Goal: Find specific page/section: Find specific page/section

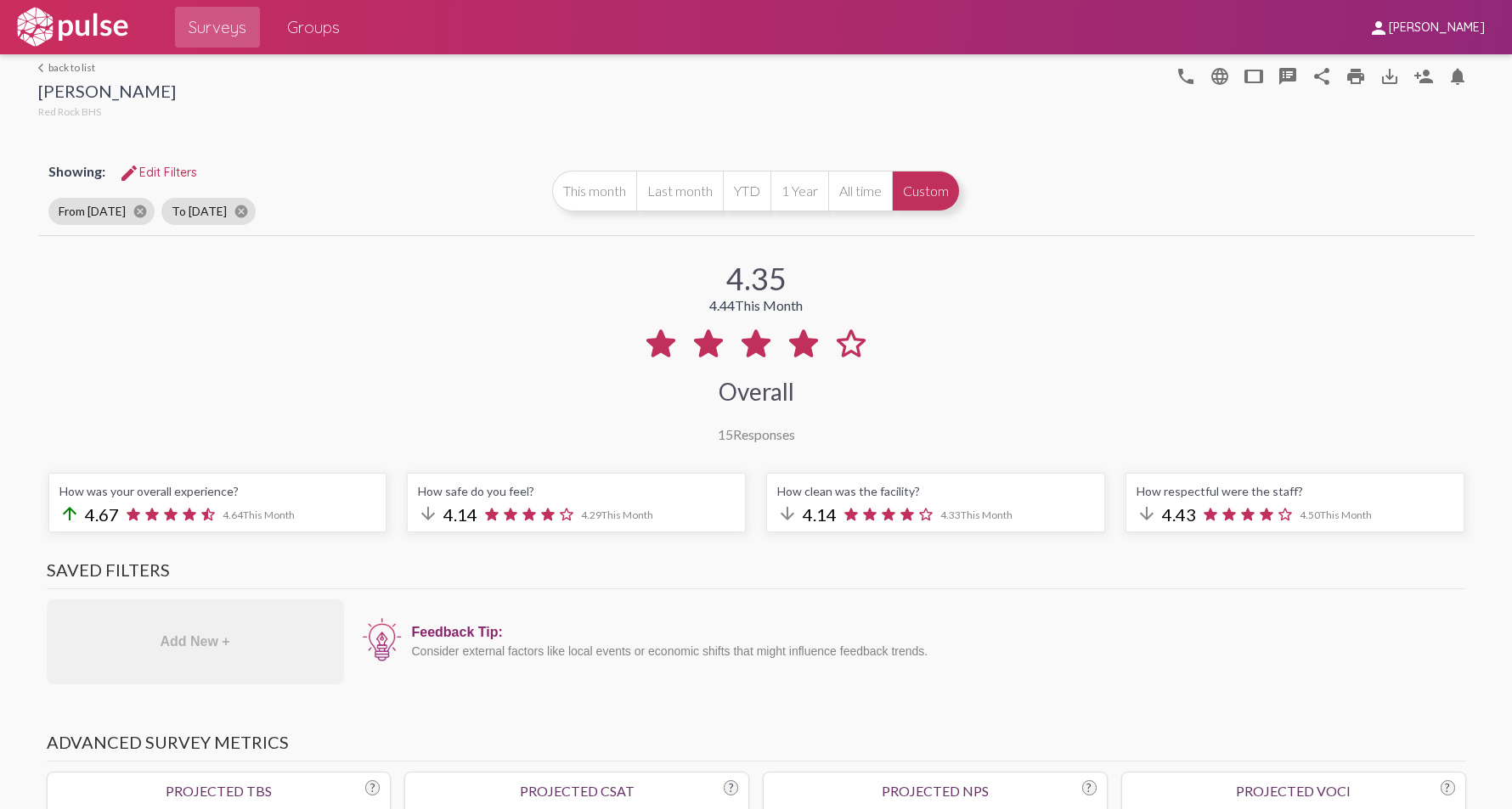
click at [82, 65] on link "arrow_back_ios back to list" at bounding box center [107, 67] width 137 height 12
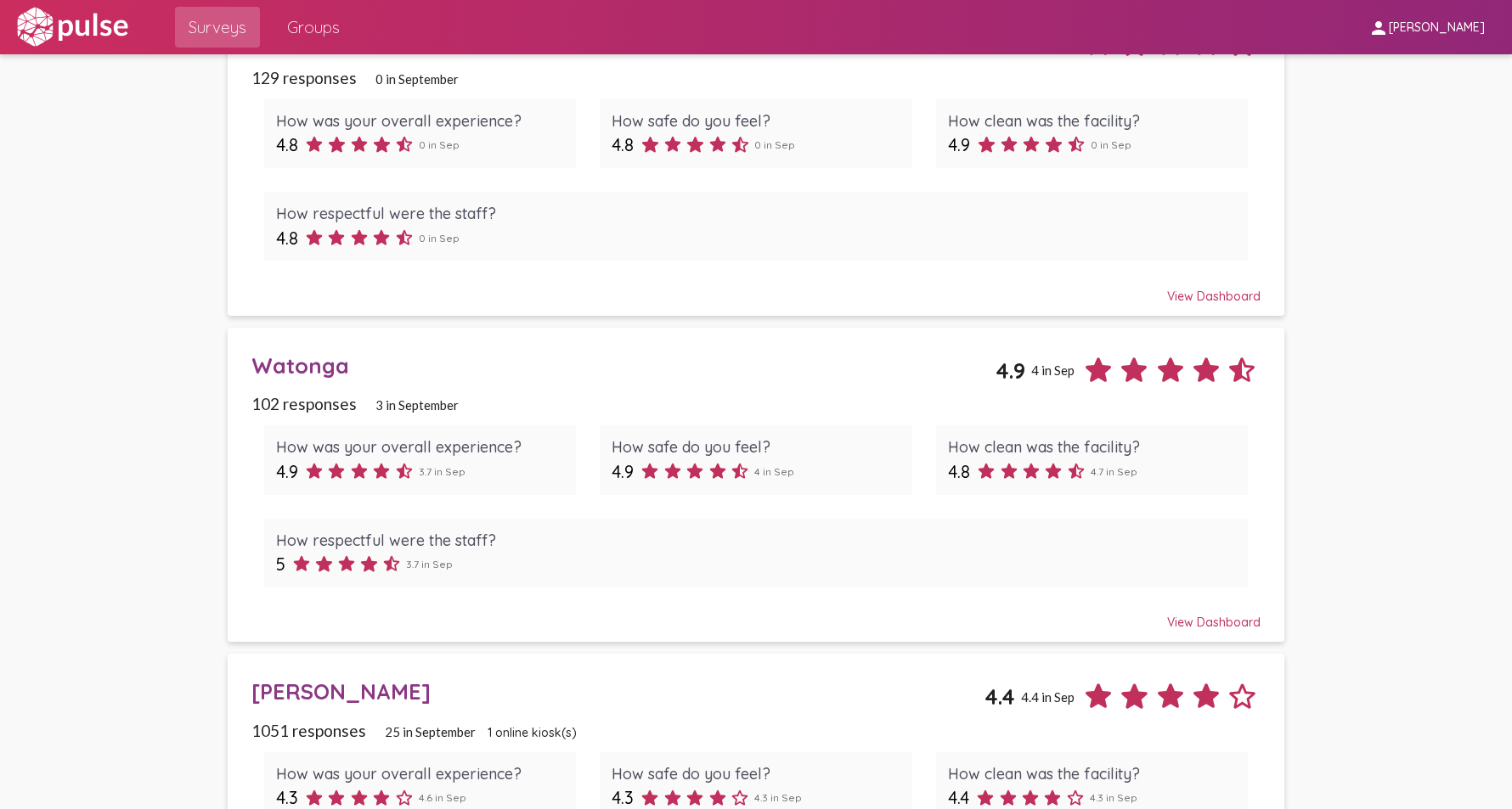
scroll to position [510, 0]
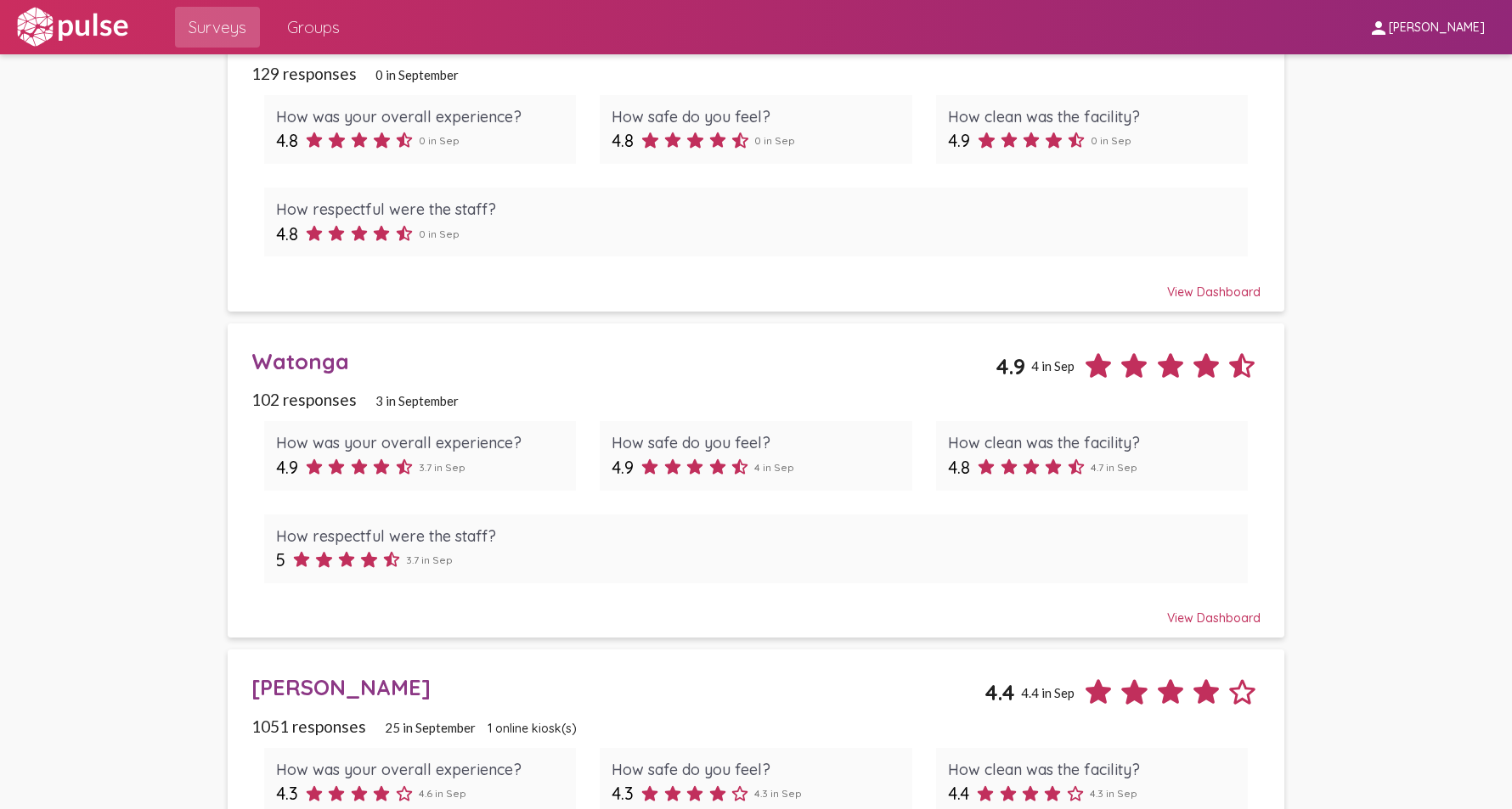
click at [300, 362] on div "Watonga" at bounding box center [623, 361] width 743 height 26
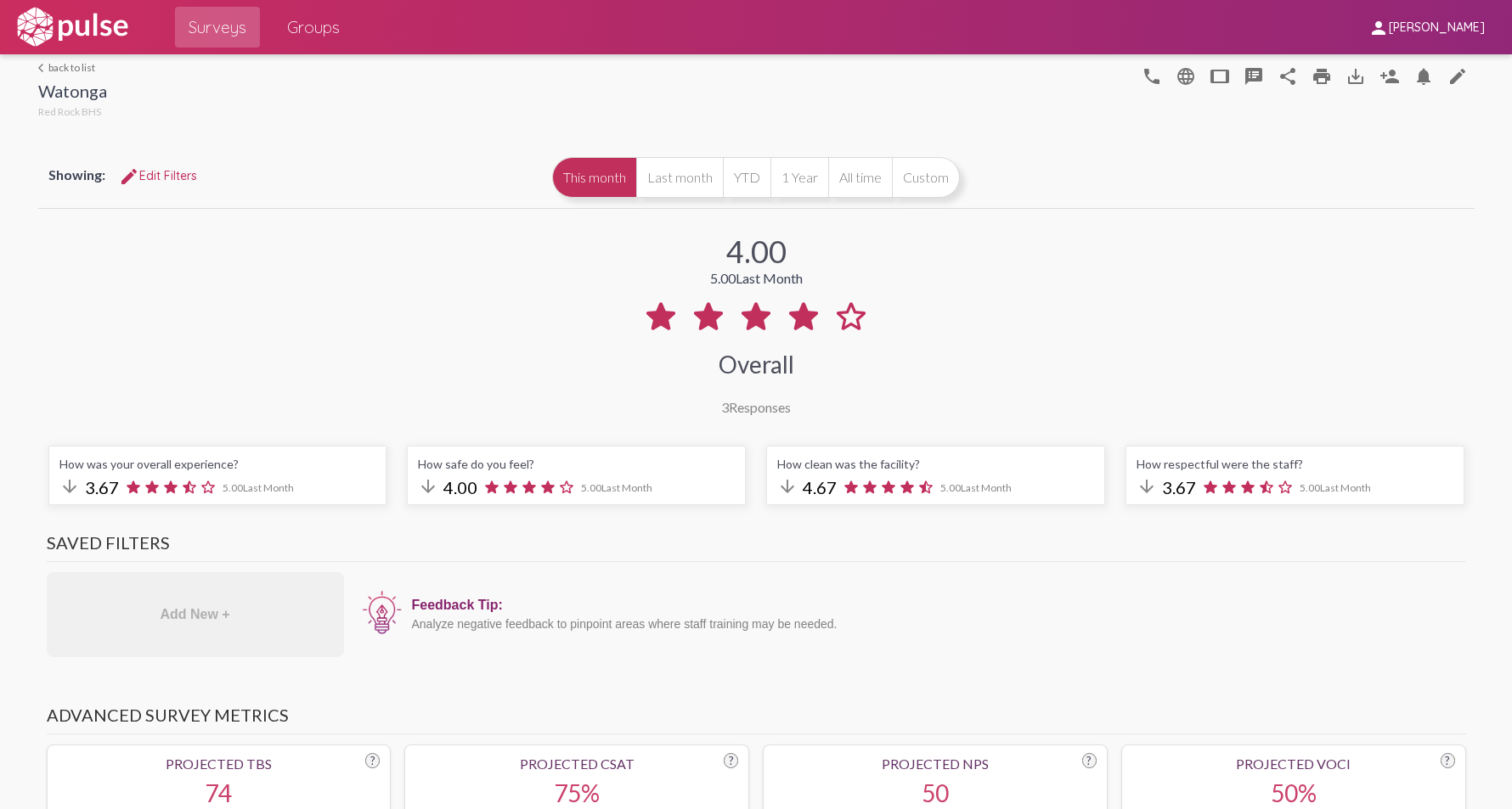
click at [61, 60] on div "arrow_back_ios back to list Watonga Red Rock BHS phone language tablet speaker_…" at bounding box center [756, 88] width 1436 height 68
click at [64, 74] on div "arrow_back_ios back to list Watonga Red Rock BHS" at bounding box center [72, 91] width 69 height 61
click at [77, 64] on link "arrow_back_ios back to list" at bounding box center [72, 67] width 69 height 12
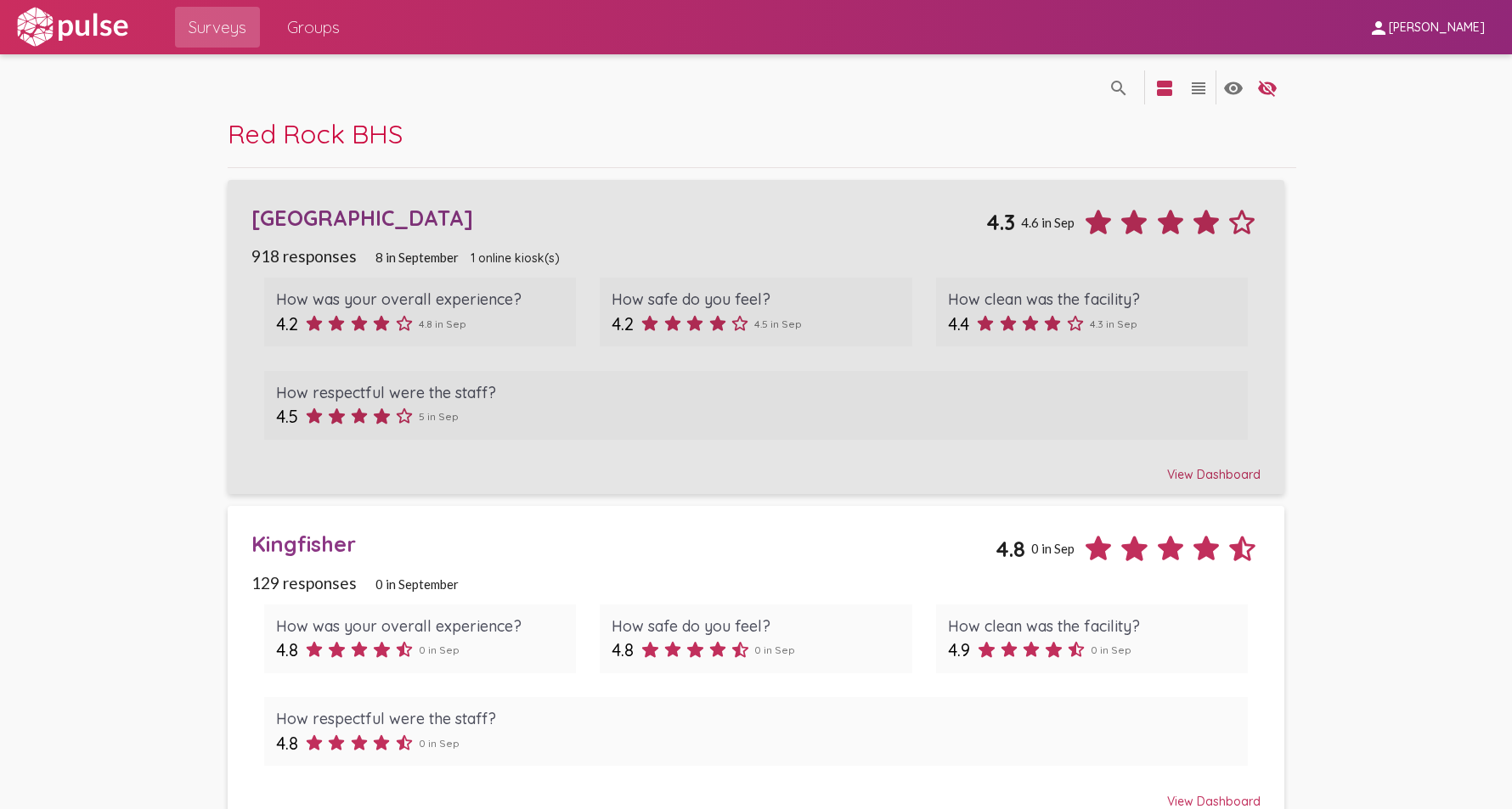
click at [384, 224] on div "[GEOGRAPHIC_DATA]" at bounding box center [617, 217] width 734 height 26
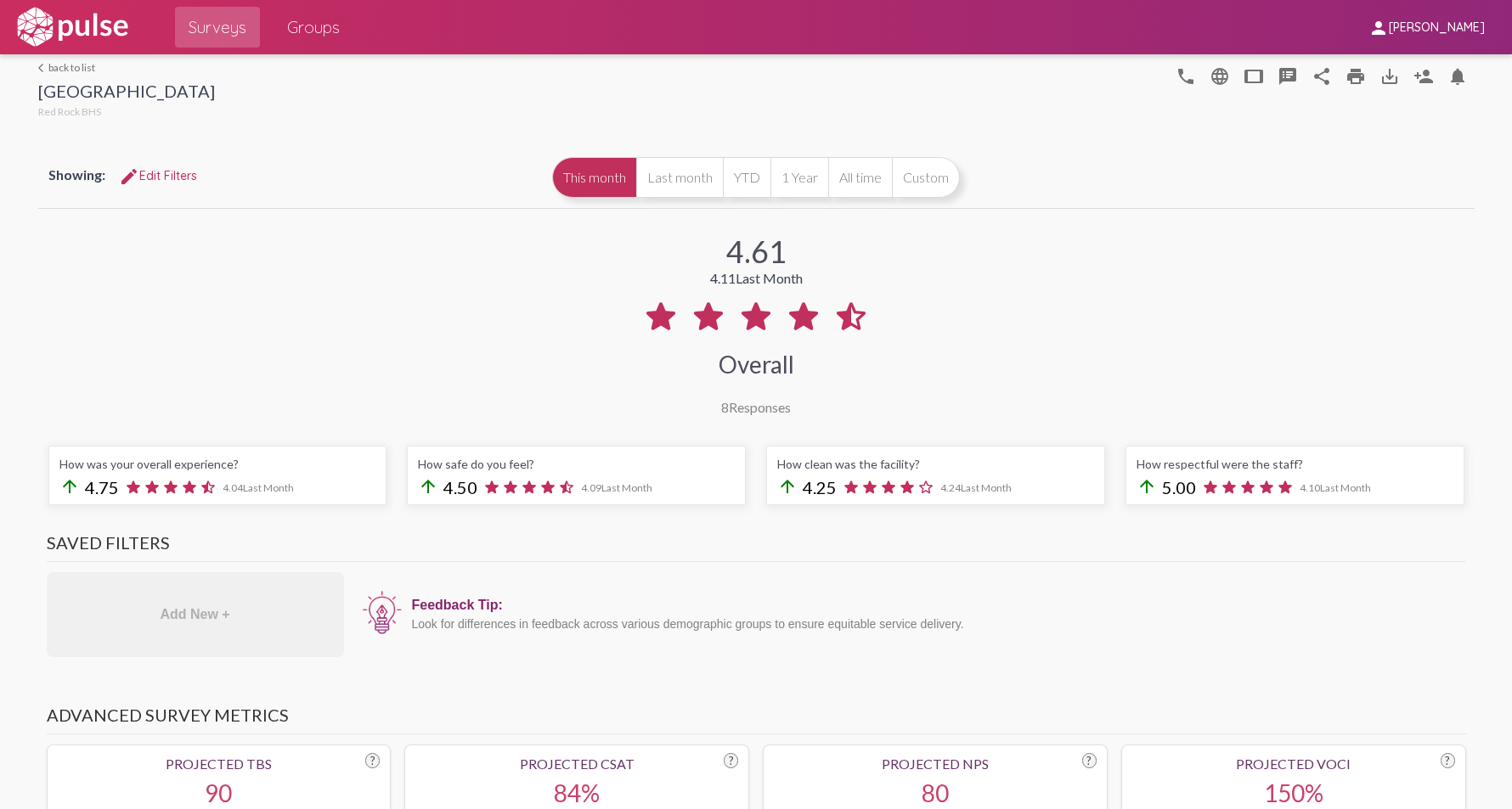
click at [84, 69] on link "arrow_back_ios back to list" at bounding box center [126, 67] width 177 height 12
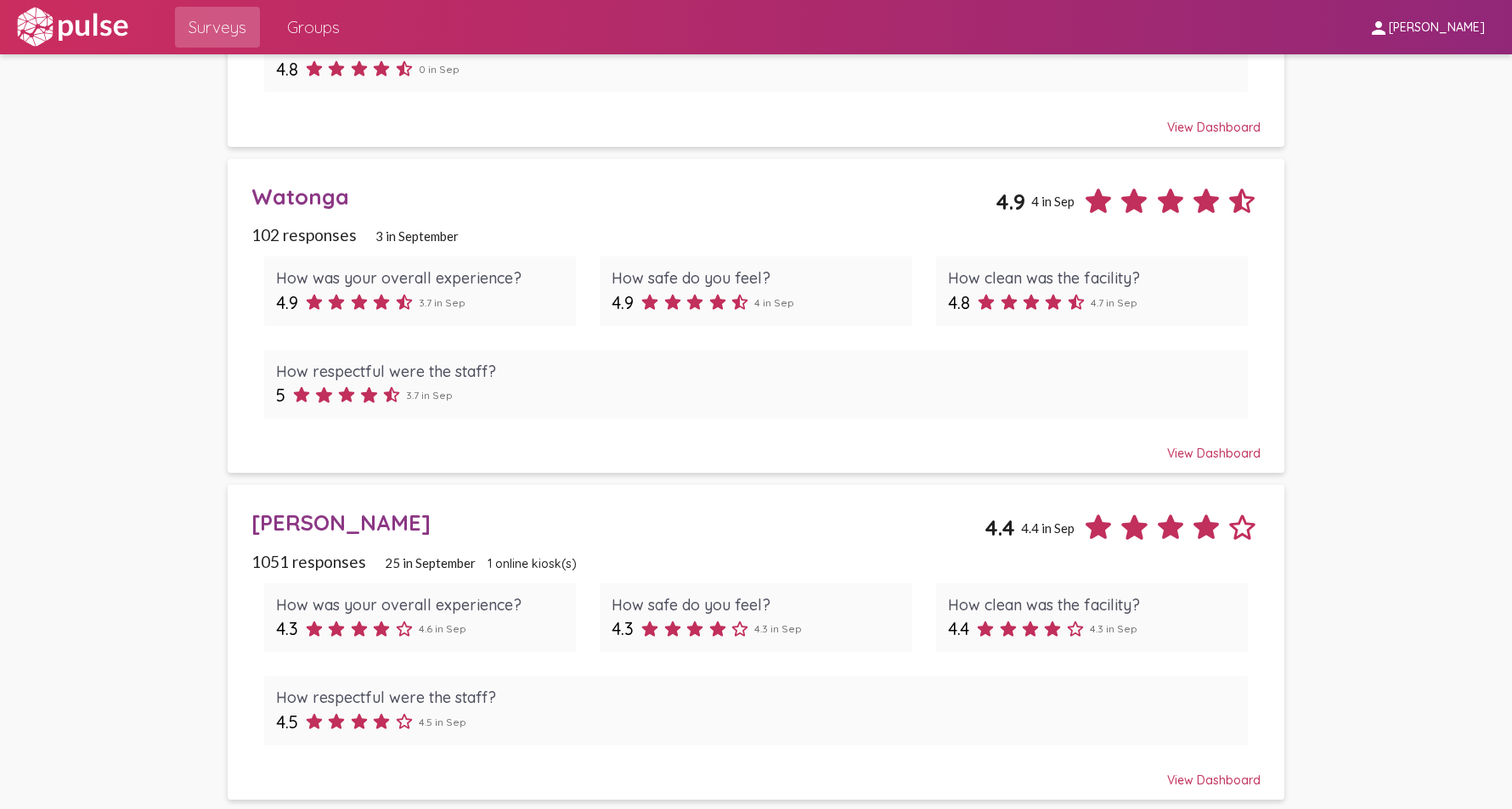
scroll to position [678, 0]
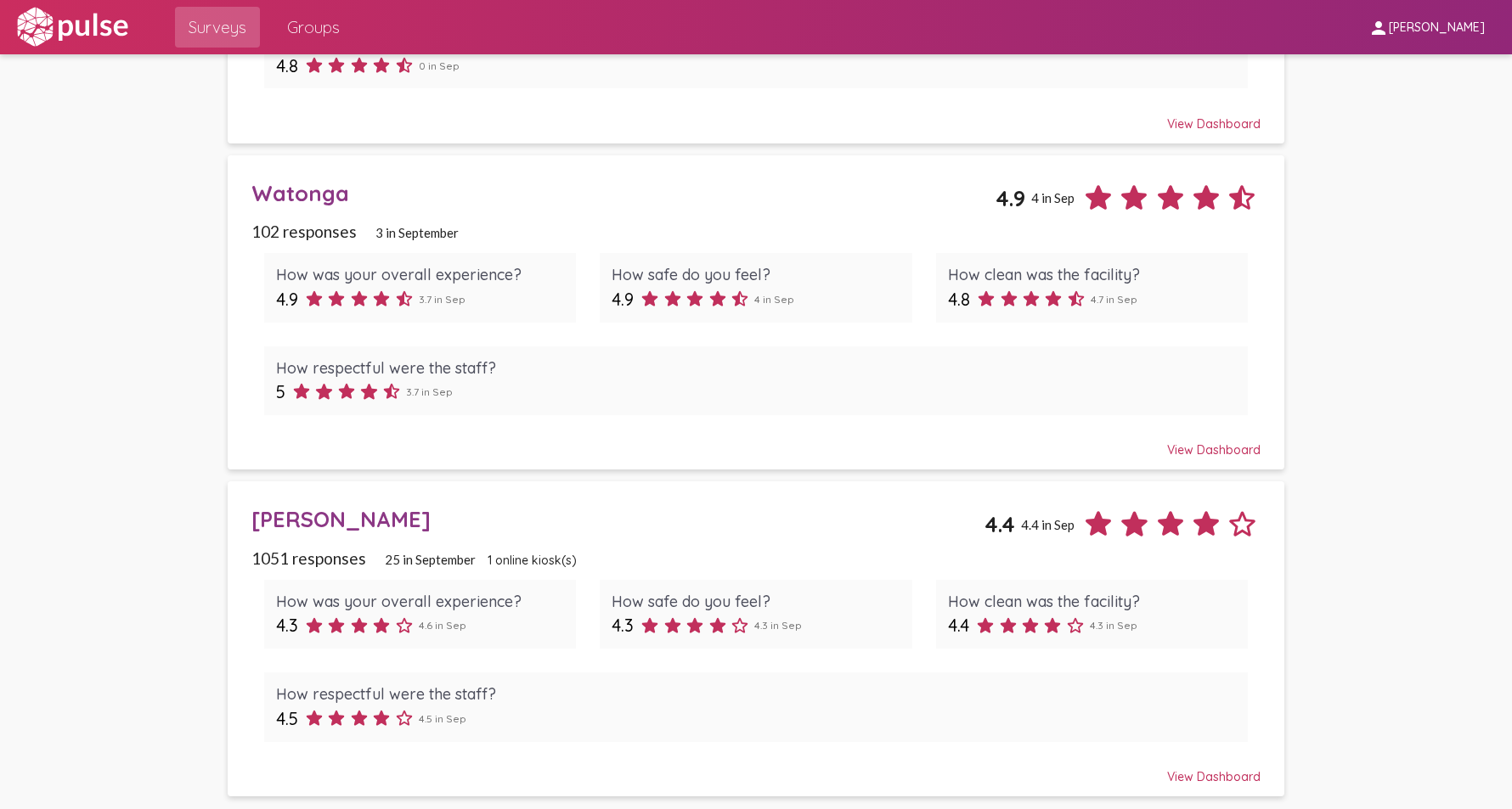
click at [346, 517] on div "[PERSON_NAME]" at bounding box center [616, 519] width 732 height 26
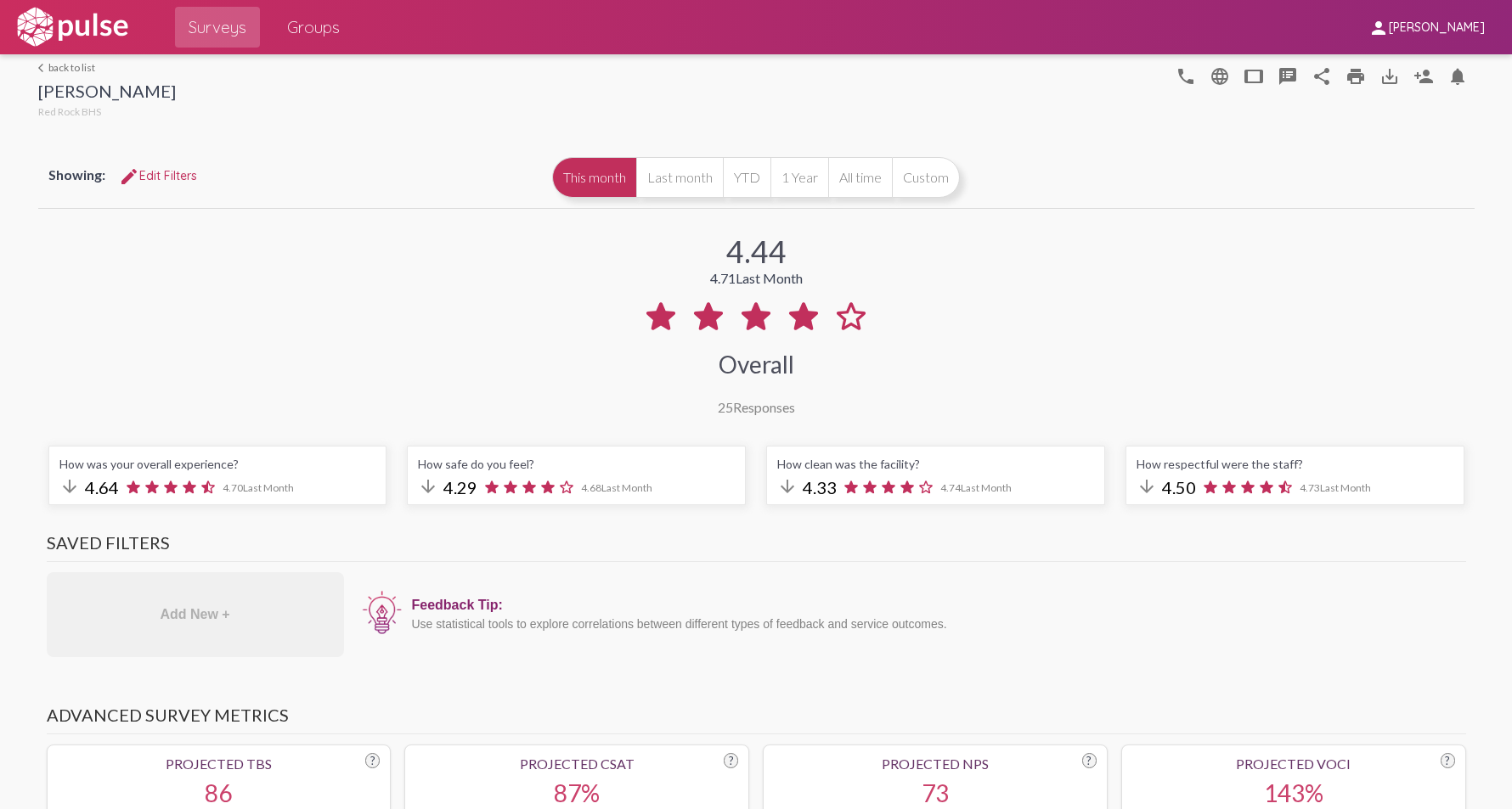
click at [69, 69] on link "arrow_back_ios back to list" at bounding box center [107, 67] width 137 height 12
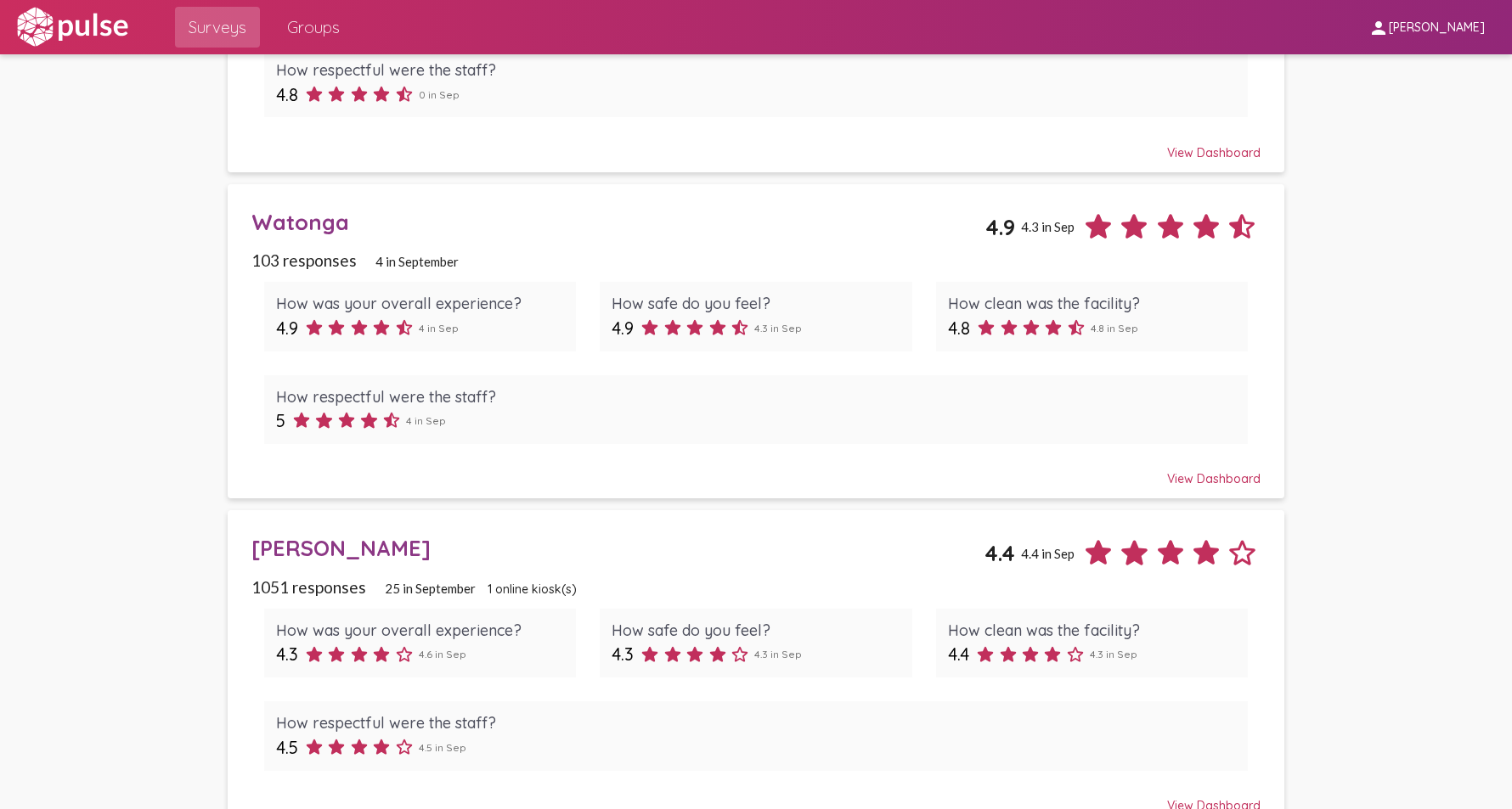
scroll to position [678, 0]
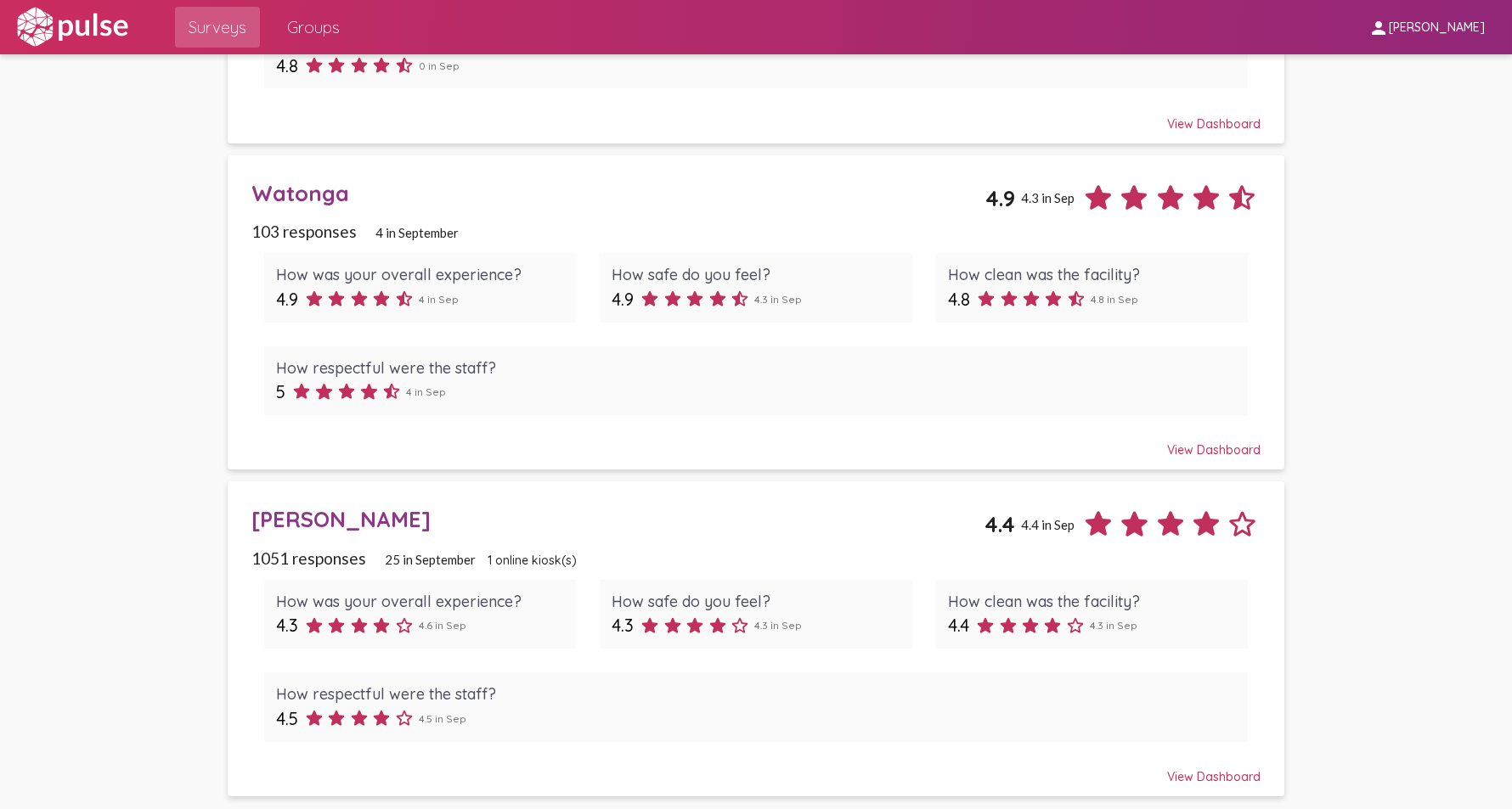
click at [284, 196] on div "Watonga" at bounding box center [617, 193] width 733 height 26
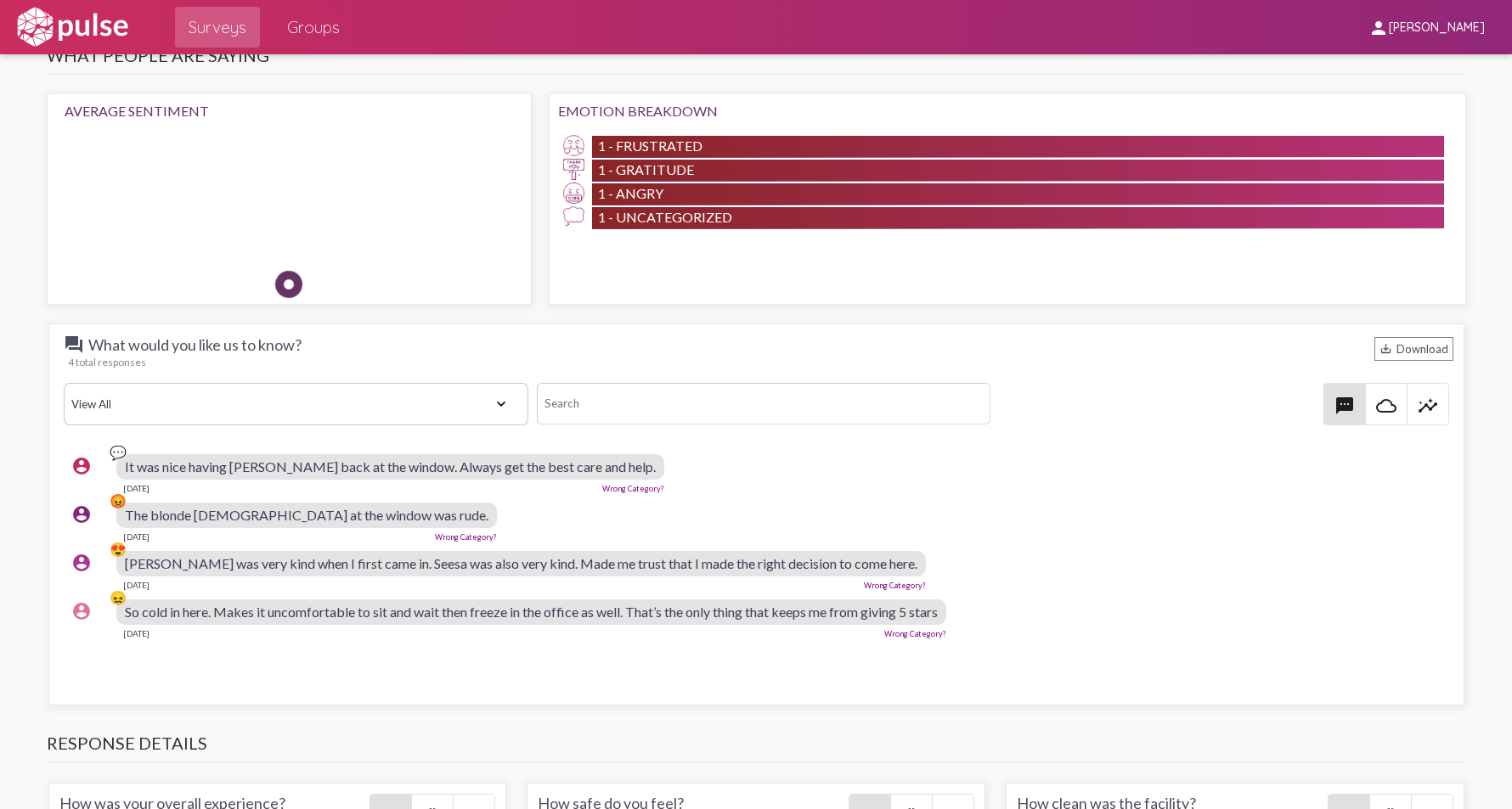
scroll to position [1443, 0]
